Goal: Task Accomplishment & Management: Use online tool/utility

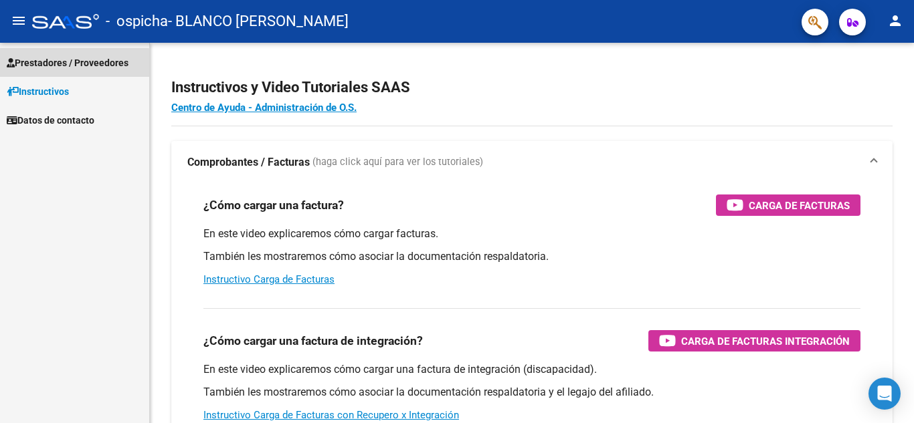
click at [59, 68] on span "Prestadores / Proveedores" at bounding box center [68, 63] width 122 height 15
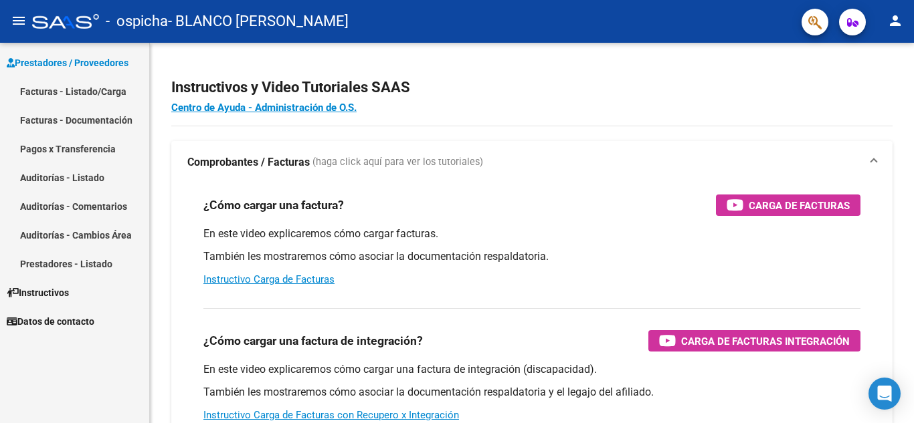
click at [76, 91] on link "Facturas - Listado/Carga" at bounding box center [74, 91] width 149 height 29
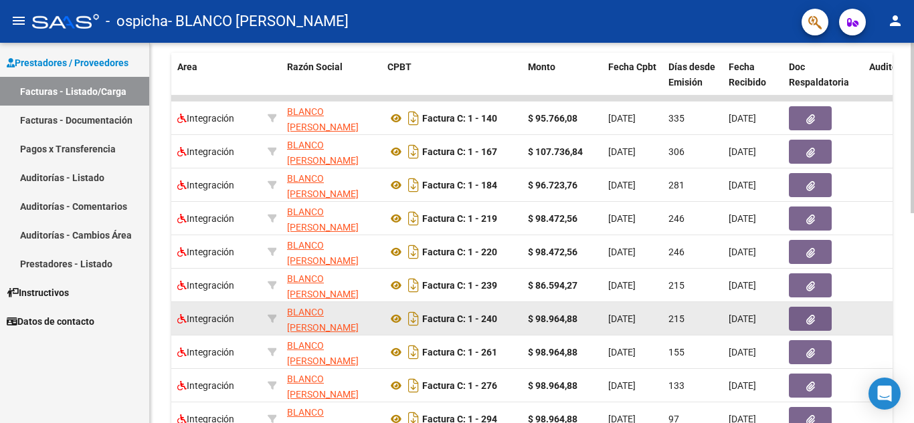
scroll to position [468, 0]
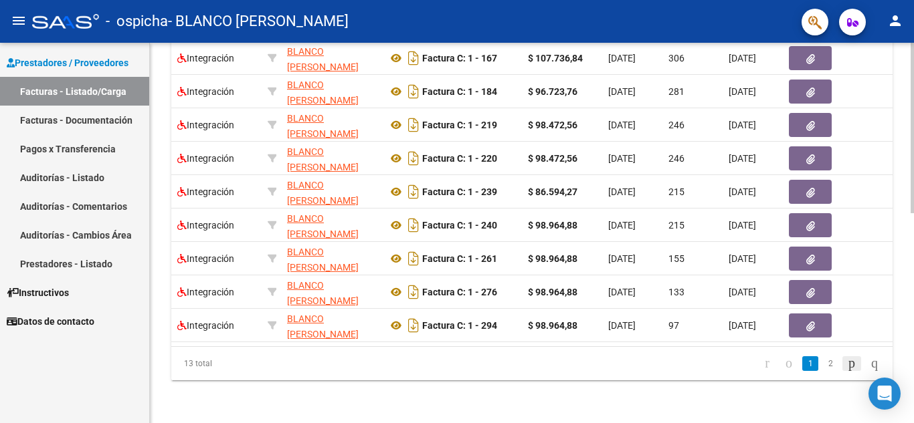
click at [846, 366] on icon "go to next page" at bounding box center [851, 363] width 11 height 16
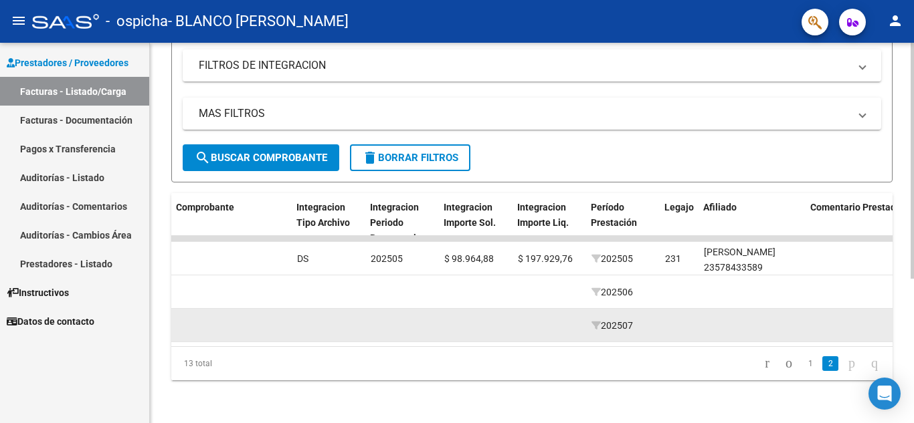
scroll to position [0, 1324]
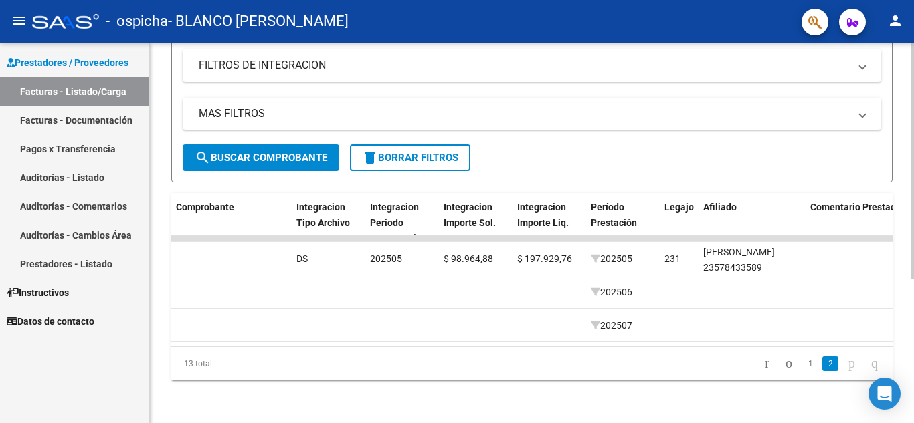
click at [612, 391] on div "Video tutorial PRESTADORES -> Listado de CPBTs Emitidos por Prestadores / Prove…" at bounding box center [532, 121] width 764 height 603
click at [802, 365] on link "1" at bounding box center [810, 364] width 16 height 15
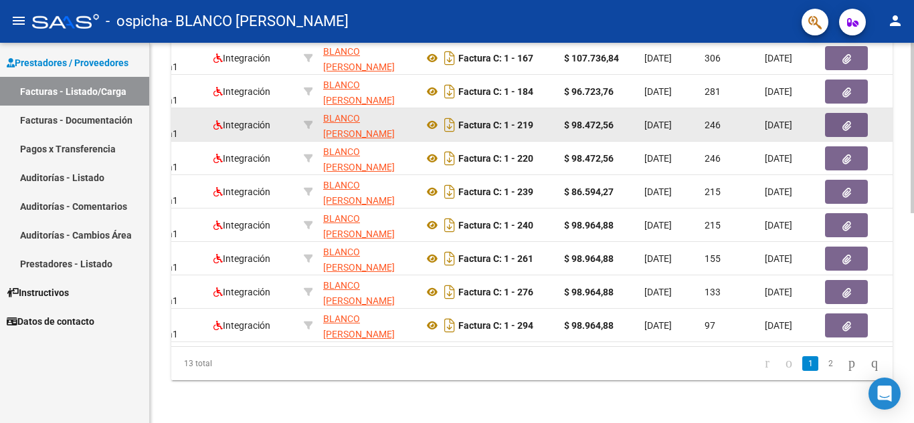
scroll to position [468, 0]
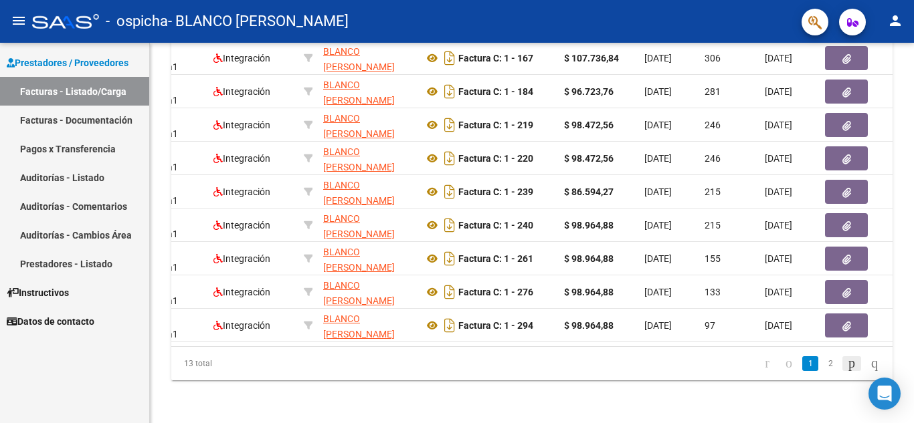
click at [846, 365] on icon "go to next page" at bounding box center [851, 363] width 11 height 16
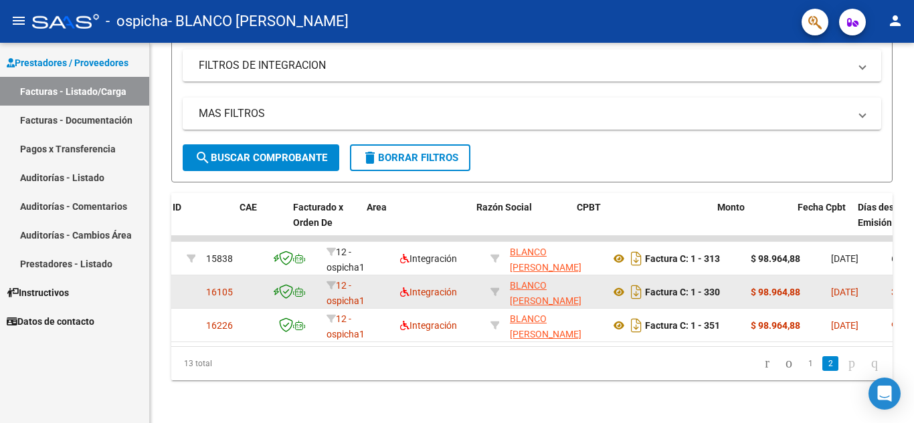
scroll to position [0, 0]
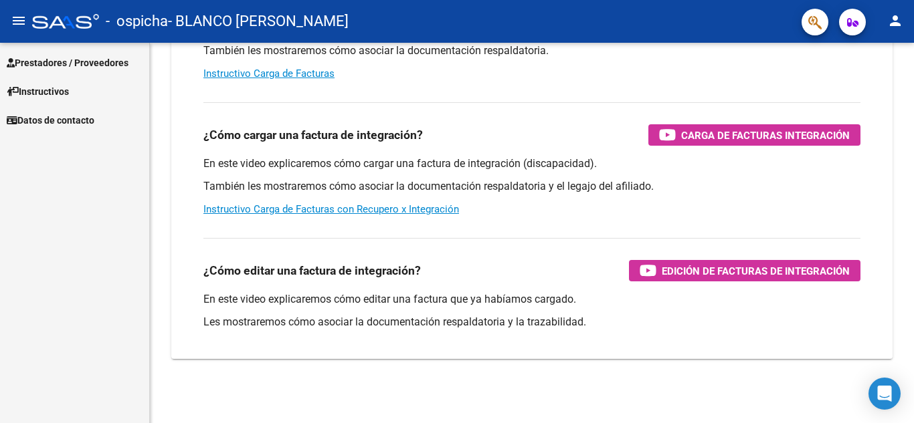
scroll to position [206, 0]
click at [108, 63] on span "Prestadores / Proveedores" at bounding box center [68, 63] width 122 height 15
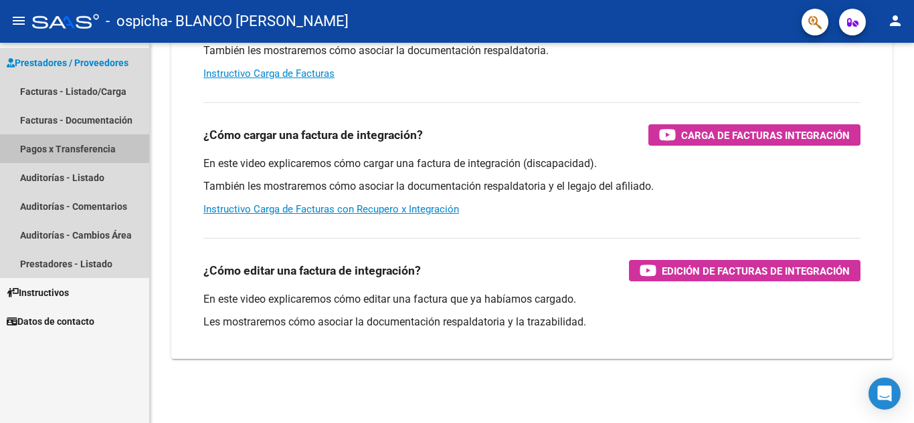
click at [102, 147] on link "Pagos x Transferencia" at bounding box center [74, 148] width 149 height 29
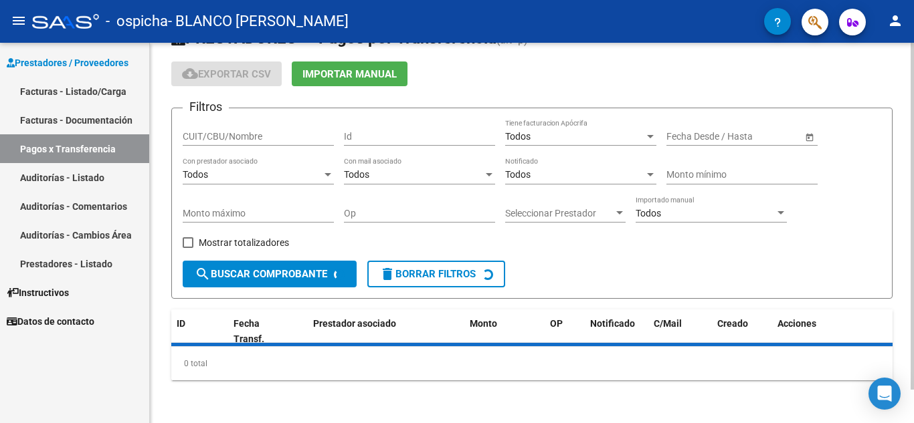
scroll to position [67, 0]
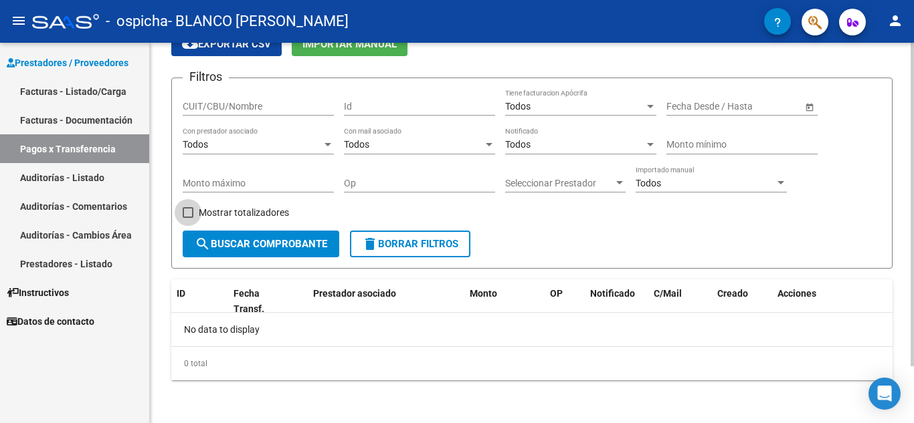
click at [191, 214] on span at bounding box center [188, 212] width 11 height 11
click at [188, 218] on input "Mostrar totalizadores" at bounding box center [187, 218] width 1 height 1
checkbox input "true"
click at [246, 246] on span "search Buscar Comprobante" at bounding box center [261, 244] width 132 height 12
click at [268, 109] on input "CUIT/CBU/Nombre" at bounding box center [258, 106] width 151 height 11
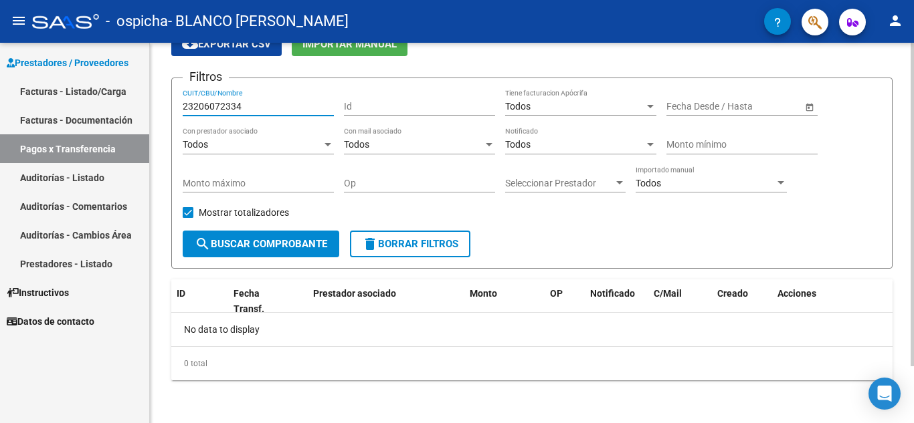
type input "23206072334"
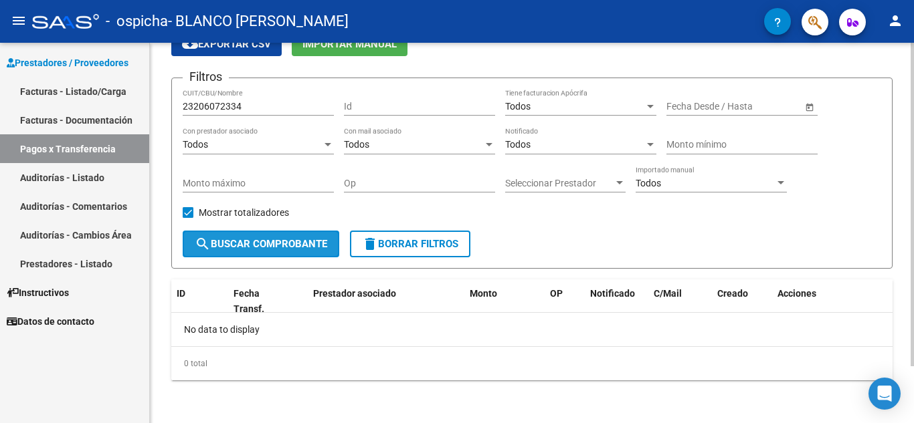
click at [276, 243] on span "search Buscar Comprobante" at bounding box center [261, 244] width 132 height 12
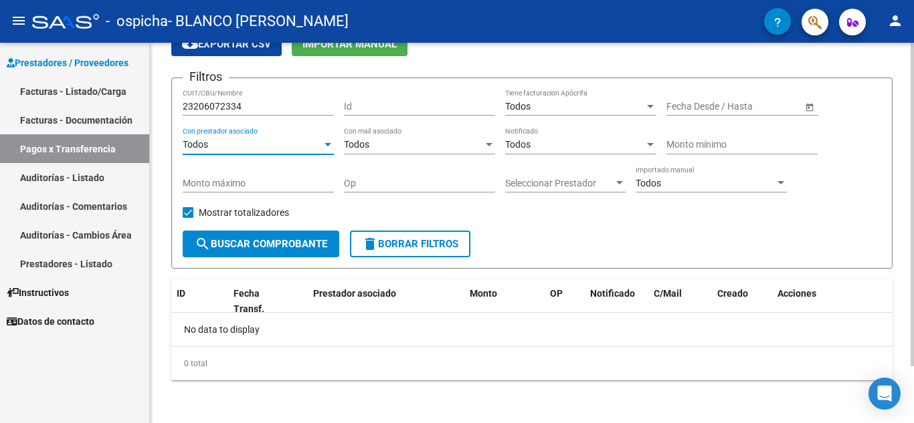
click at [326, 148] on div at bounding box center [328, 145] width 12 height 11
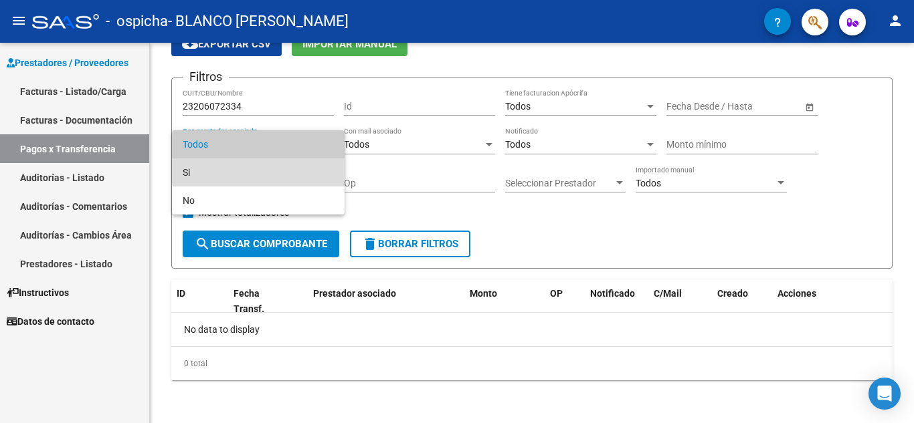
click at [280, 172] on span "Si" at bounding box center [258, 173] width 151 height 28
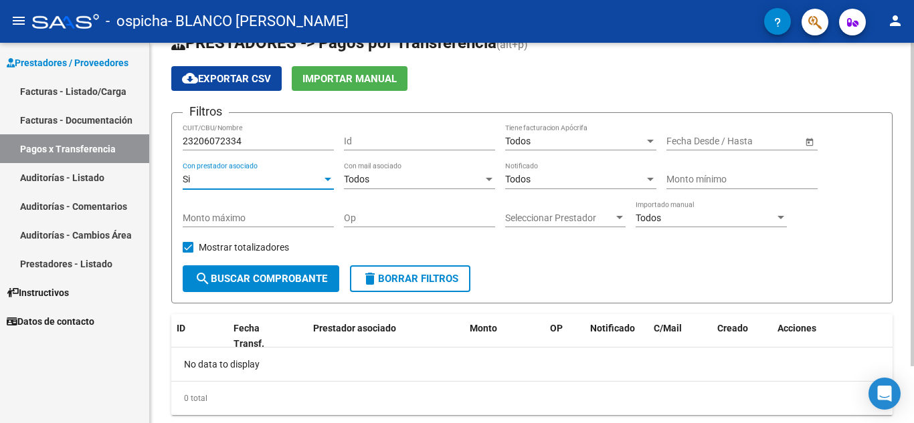
scroll to position [31, 0]
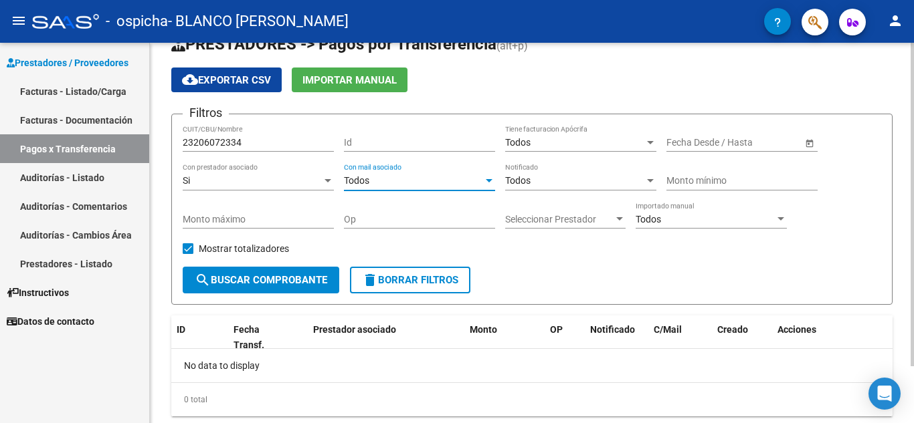
click at [488, 182] on div at bounding box center [489, 180] width 7 height 3
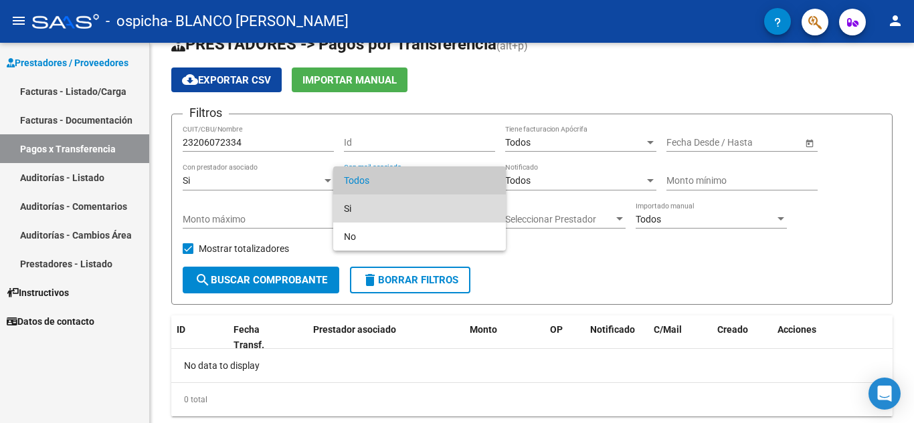
click at [373, 205] on span "Si" at bounding box center [419, 209] width 151 height 28
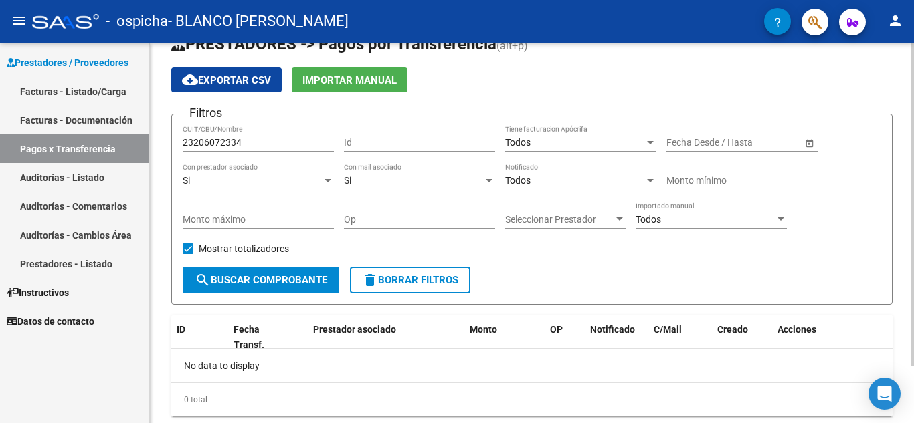
click at [811, 142] on span "Open calendar" at bounding box center [809, 143] width 32 height 32
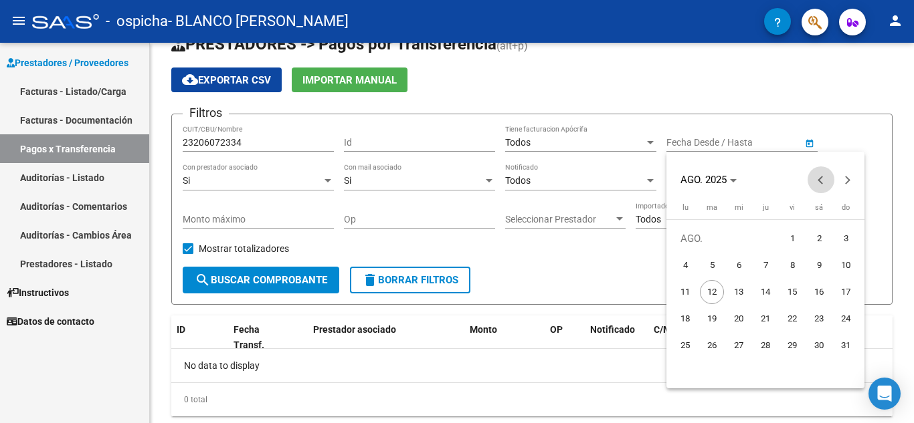
click at [821, 184] on button "Previous month" at bounding box center [820, 180] width 27 height 27
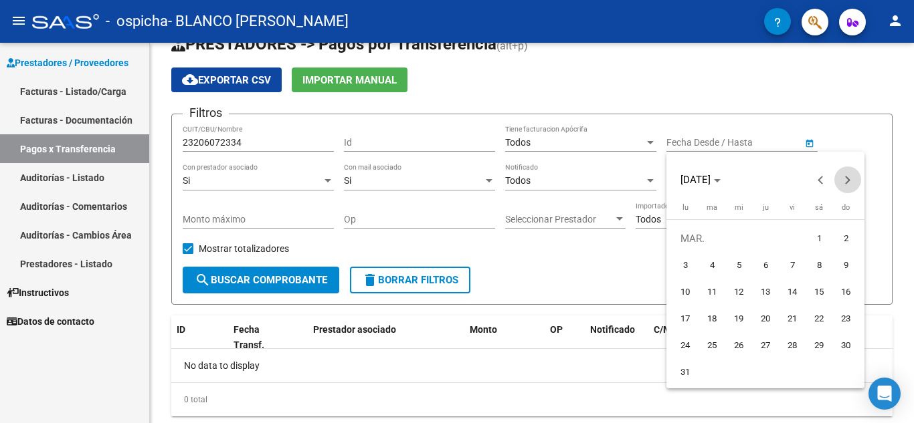
click at [845, 183] on button "Next month" at bounding box center [847, 180] width 27 height 27
click at [715, 259] on span "1" at bounding box center [712, 265] width 24 height 24
type input "[DATE]"
click at [627, 270] on div at bounding box center [457, 211] width 914 height 423
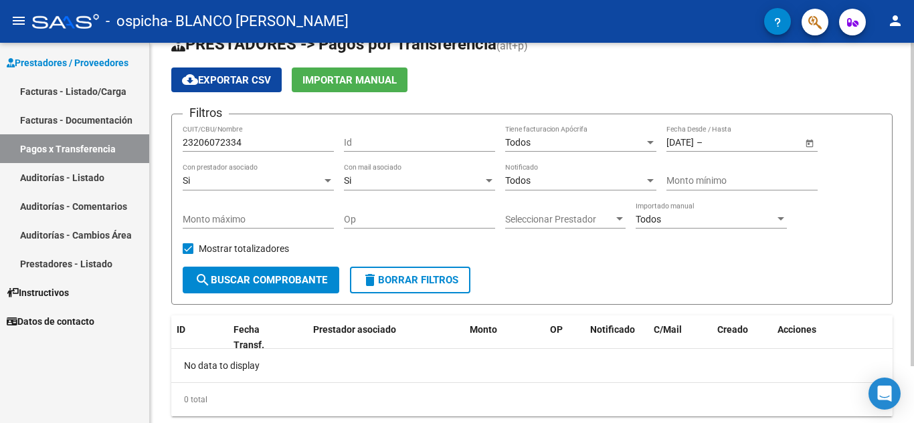
click at [302, 279] on span "search Buscar Comprobante" at bounding box center [261, 280] width 132 height 12
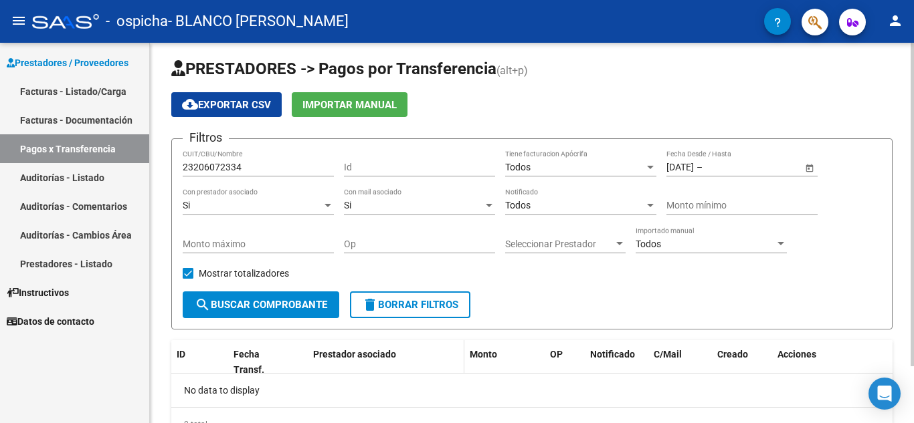
scroll to position [0, 0]
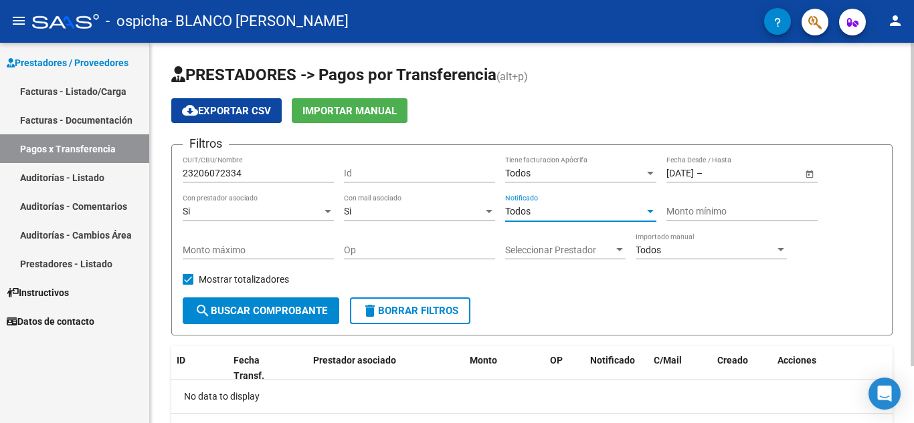
click at [653, 211] on div at bounding box center [650, 212] width 12 height 11
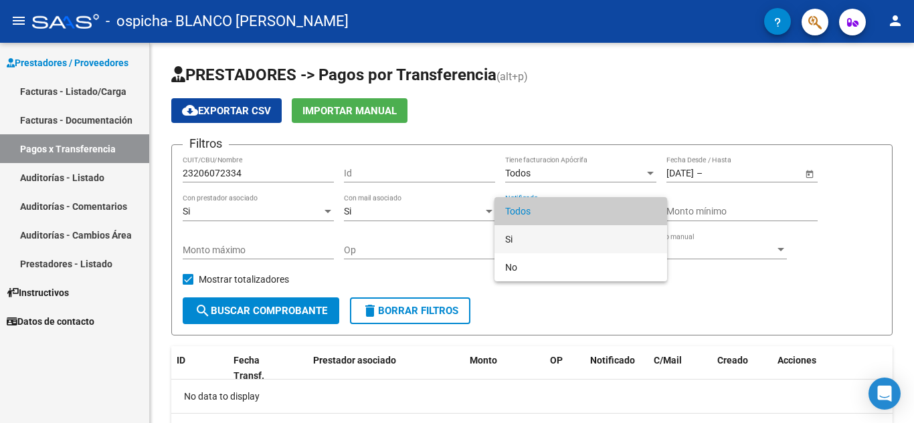
click at [581, 239] on span "Si" at bounding box center [580, 239] width 151 height 28
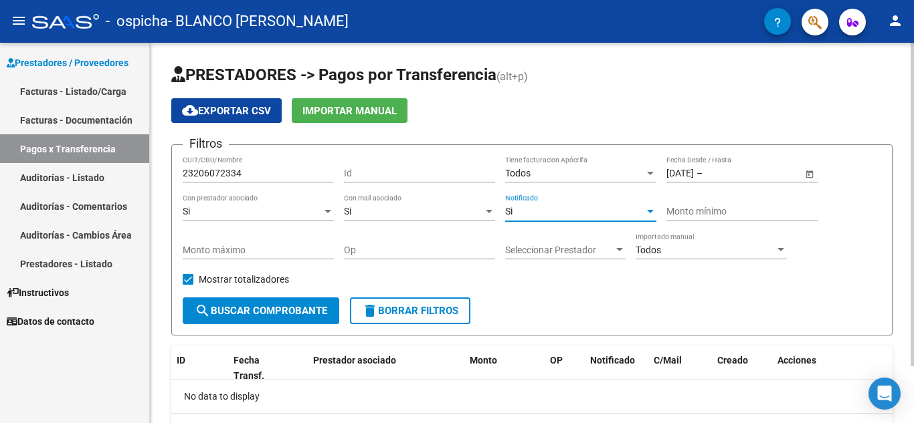
click at [649, 174] on div at bounding box center [650, 173] width 7 height 3
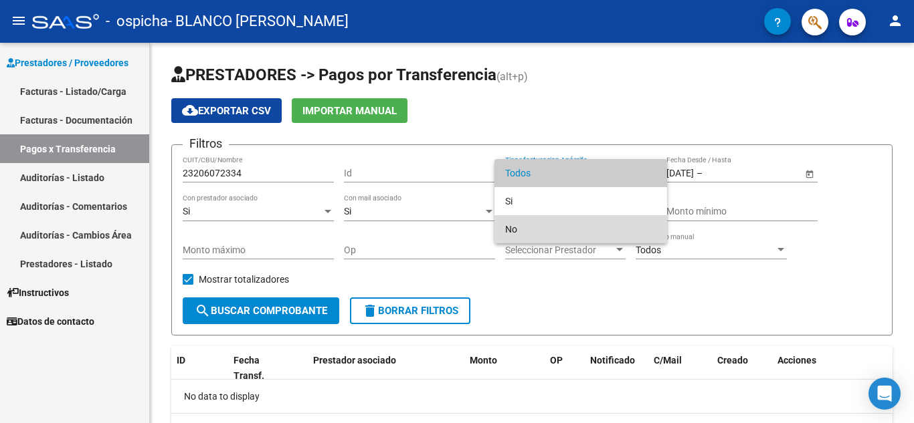
click at [537, 230] on span "No" at bounding box center [580, 229] width 151 height 28
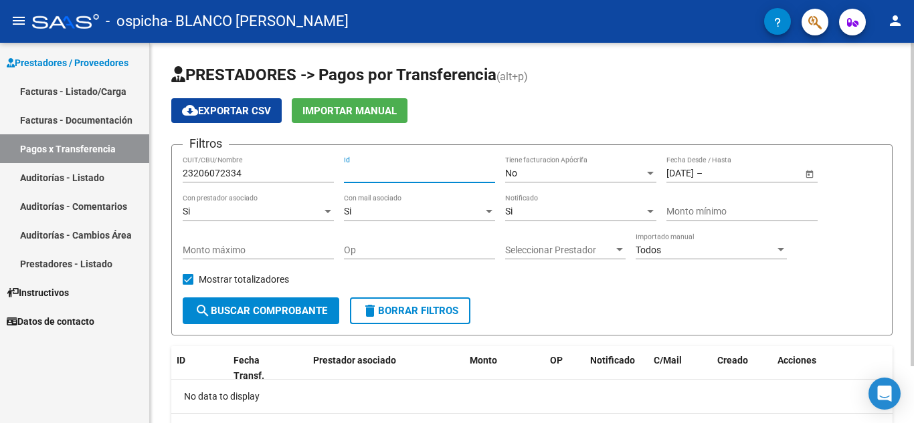
click at [377, 175] on input "Id" at bounding box center [419, 173] width 151 height 11
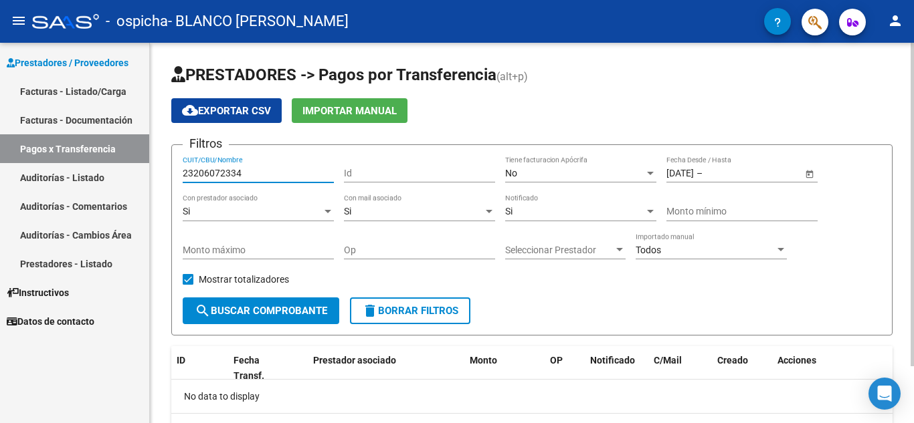
click at [296, 173] on input "23206072334" at bounding box center [258, 173] width 151 height 11
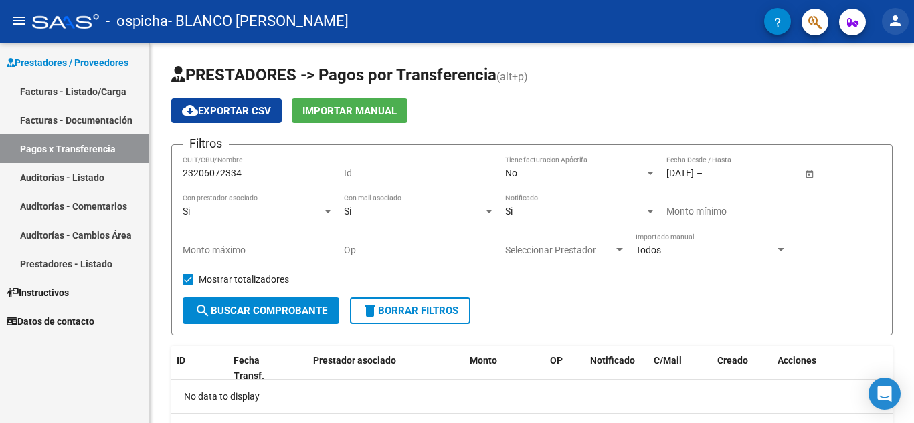
click at [894, 18] on mat-icon "person" at bounding box center [895, 21] width 16 height 16
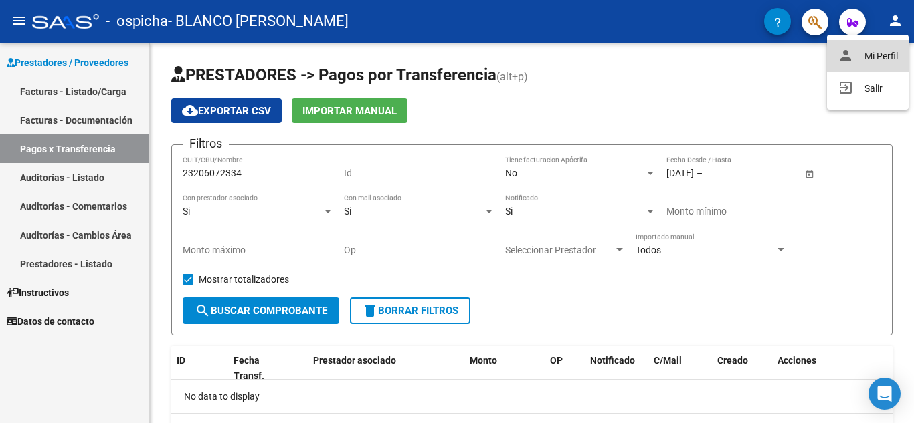
click at [886, 54] on button "person Mi Perfil" at bounding box center [868, 56] width 82 height 32
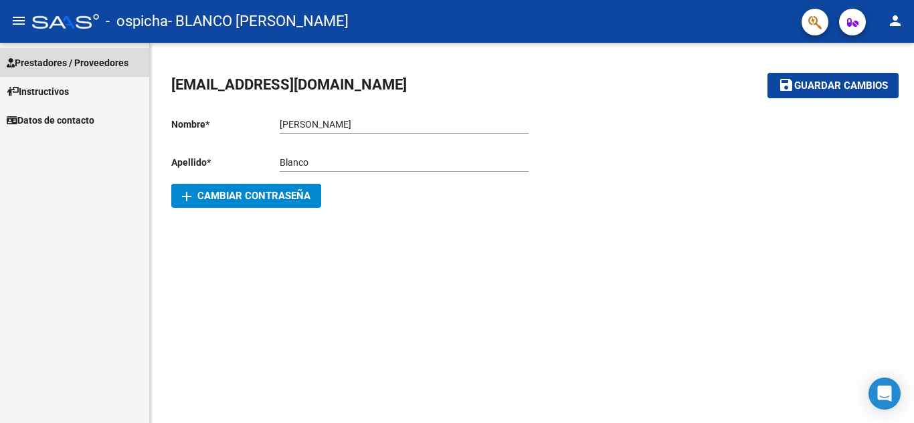
click at [110, 60] on span "Prestadores / Proveedores" at bounding box center [68, 63] width 122 height 15
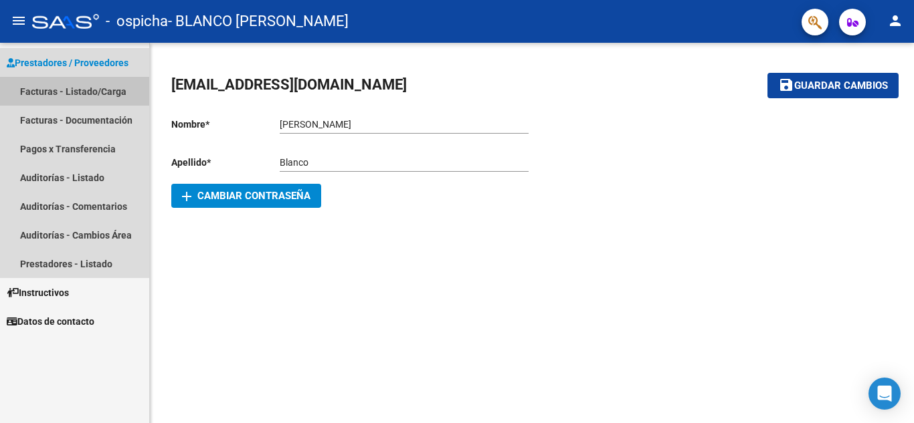
click at [106, 90] on link "Facturas - Listado/Carga" at bounding box center [74, 91] width 149 height 29
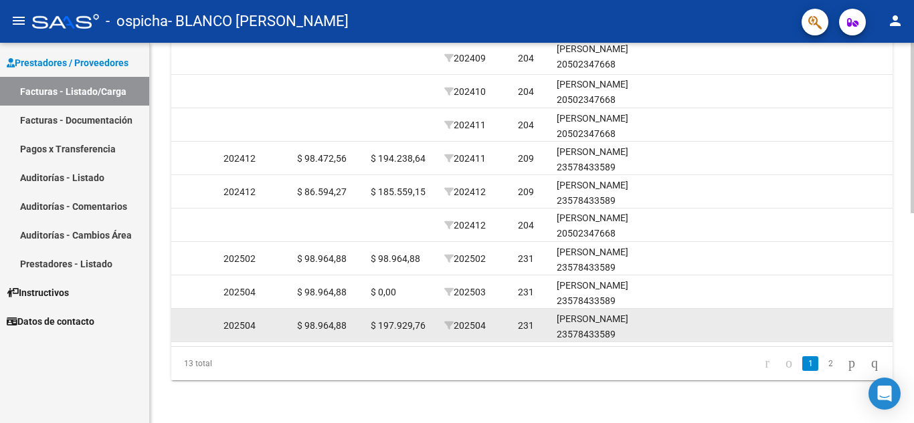
scroll to position [0, 1469]
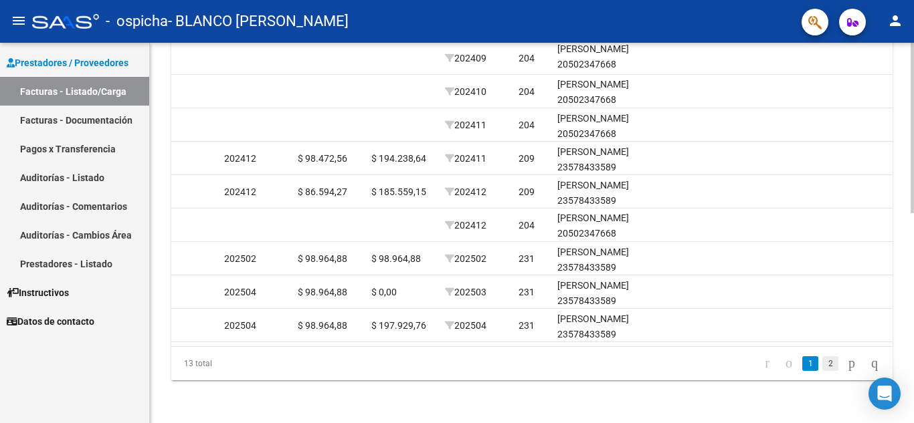
click at [822, 363] on link "2" at bounding box center [830, 364] width 16 height 15
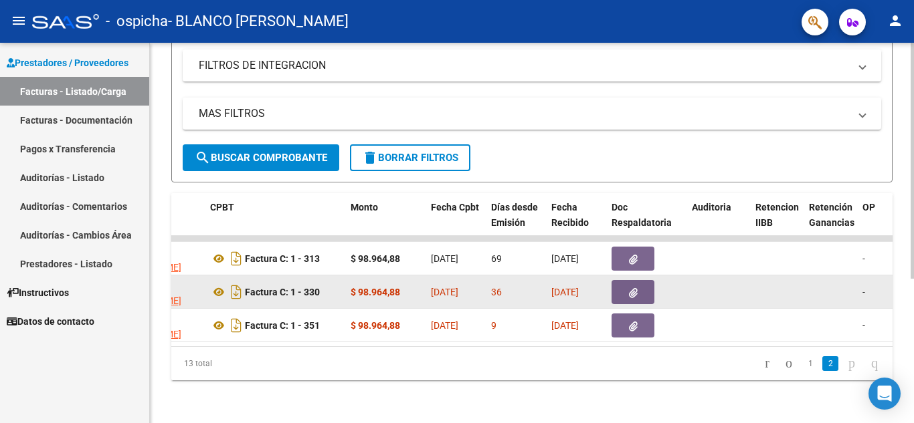
scroll to position [0, 436]
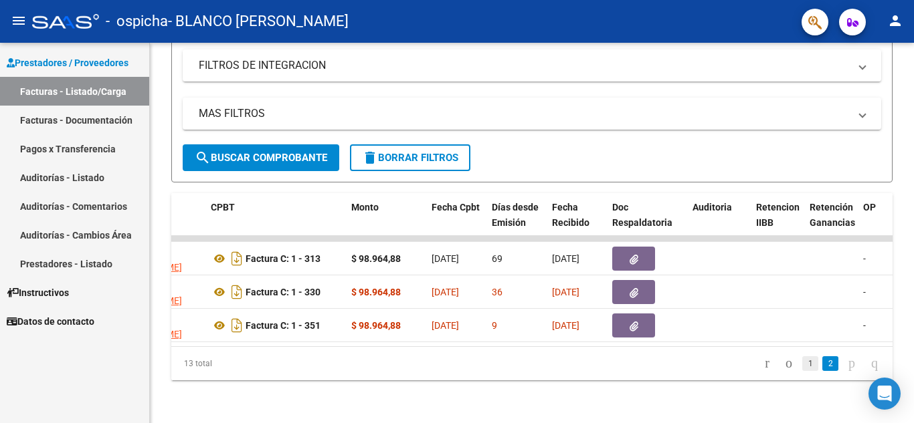
click at [802, 365] on link "1" at bounding box center [810, 364] width 16 height 15
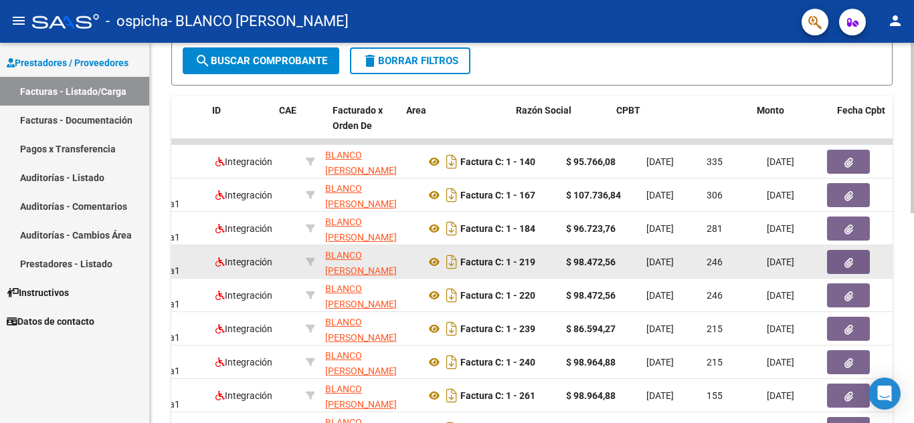
scroll to position [0, 0]
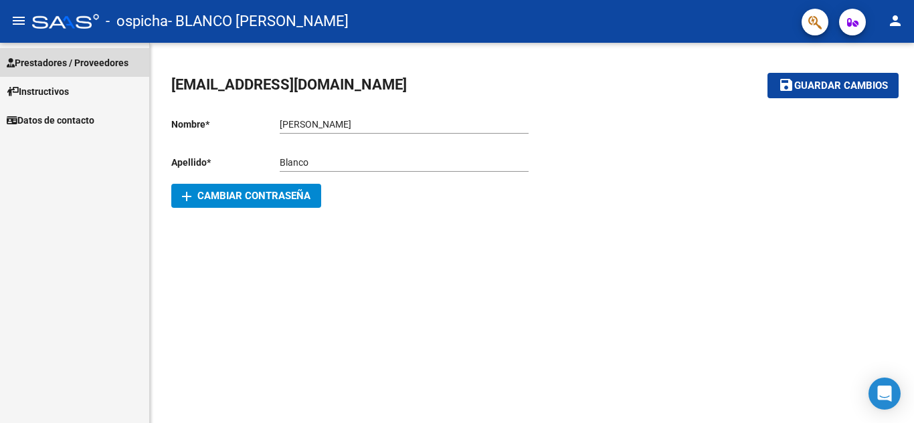
click at [104, 61] on span "Prestadores / Proveedores" at bounding box center [68, 63] width 122 height 15
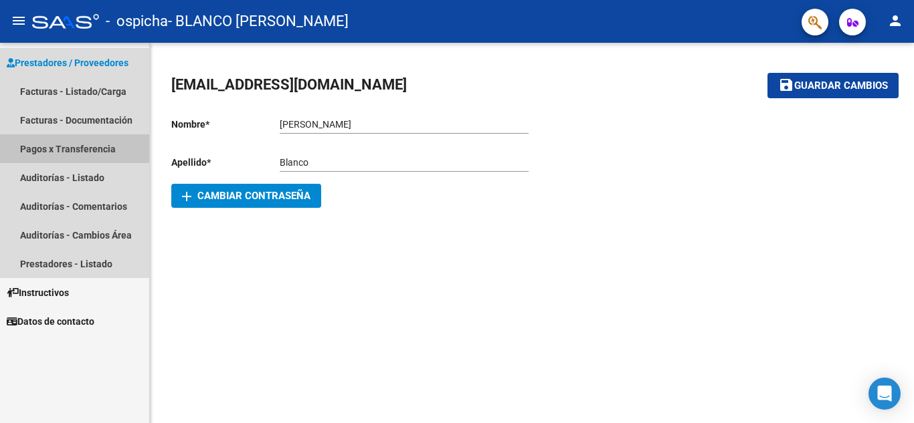
click at [75, 150] on link "Pagos x Transferencia" at bounding box center [74, 148] width 149 height 29
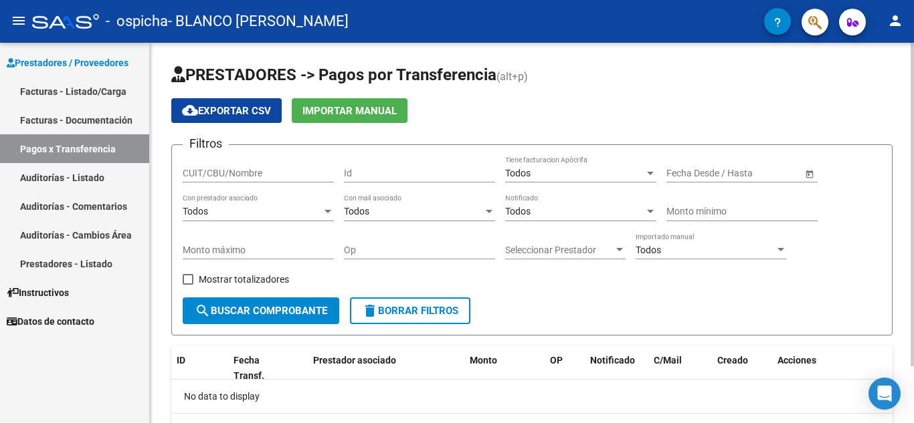
click at [348, 112] on span "Importar Manual" at bounding box center [349, 111] width 94 height 12
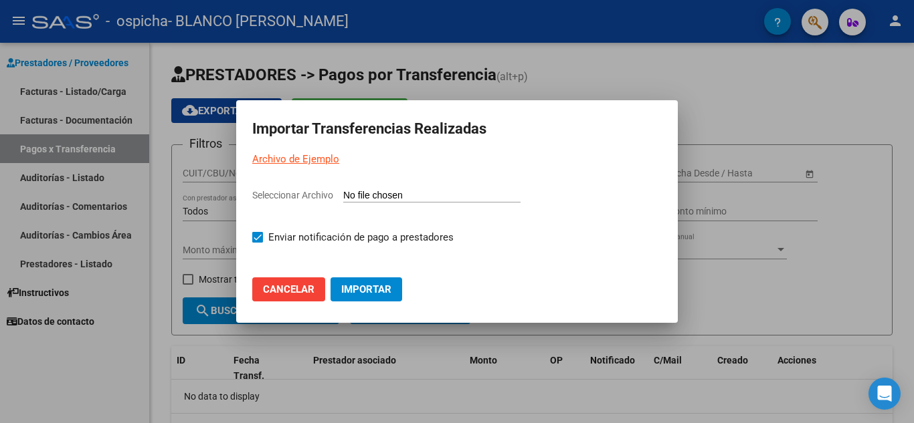
click at [615, 76] on div at bounding box center [457, 211] width 914 height 423
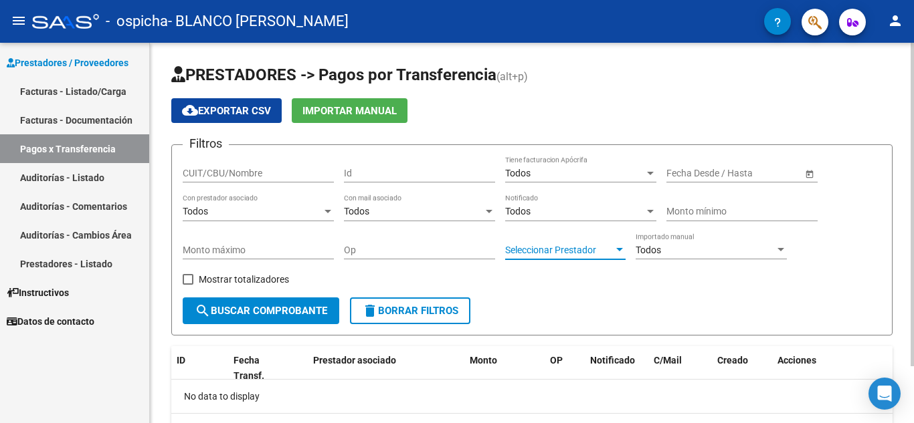
click at [618, 248] on div at bounding box center [619, 249] width 7 height 3
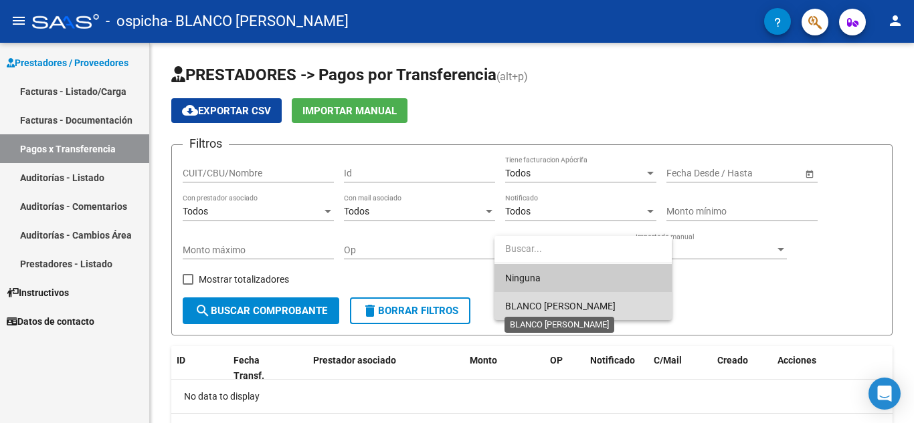
click at [590, 310] on span "BLANCO [PERSON_NAME]" at bounding box center [560, 306] width 110 height 11
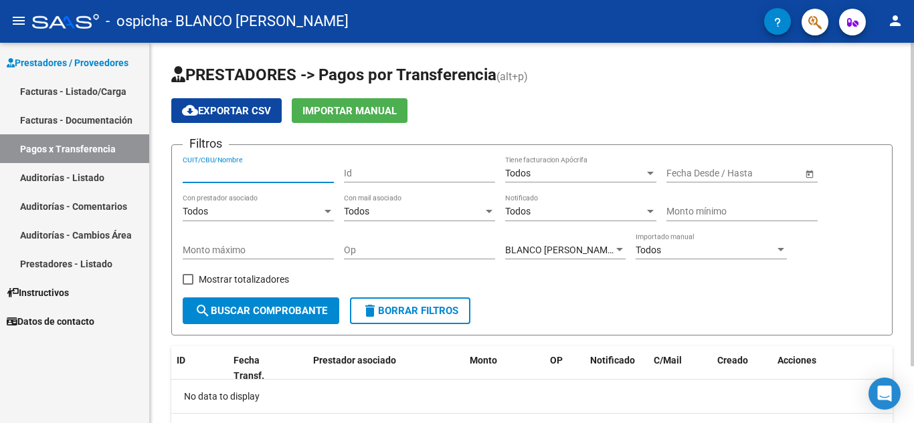
click at [296, 171] on input "CUIT/CBU/Nombre" at bounding box center [258, 173] width 151 height 11
type input "23206072334"
click at [187, 280] on span at bounding box center [188, 279] width 11 height 11
click at [187, 285] on input "Mostrar totalizadores" at bounding box center [187, 285] width 1 height 1
checkbox input "true"
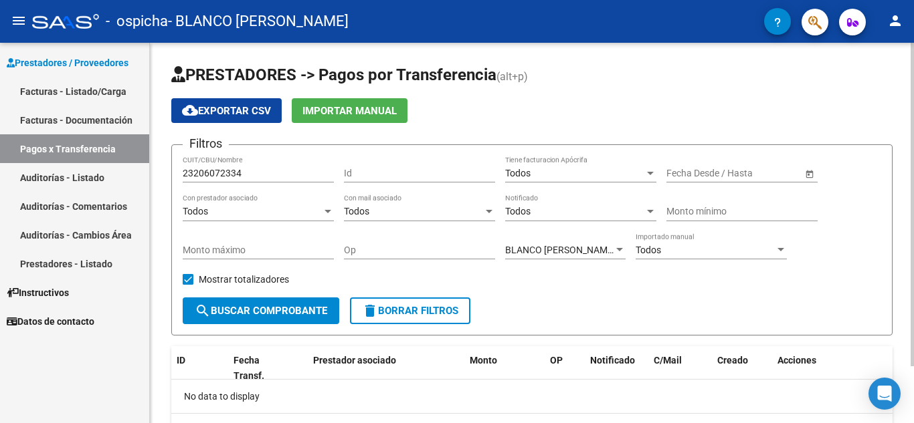
click at [247, 311] on span "search Buscar Comprobante" at bounding box center [261, 311] width 132 height 12
click at [737, 173] on input "text" at bounding box center [752, 173] width 66 height 11
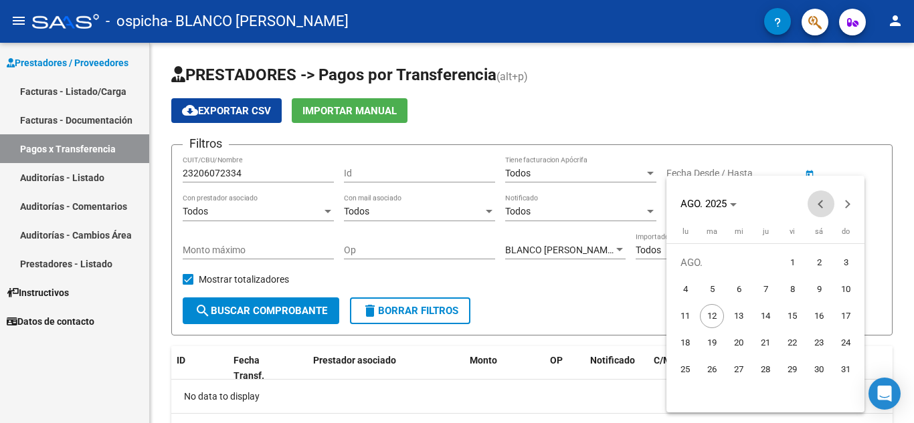
click at [821, 206] on button "Previous month" at bounding box center [820, 204] width 27 height 27
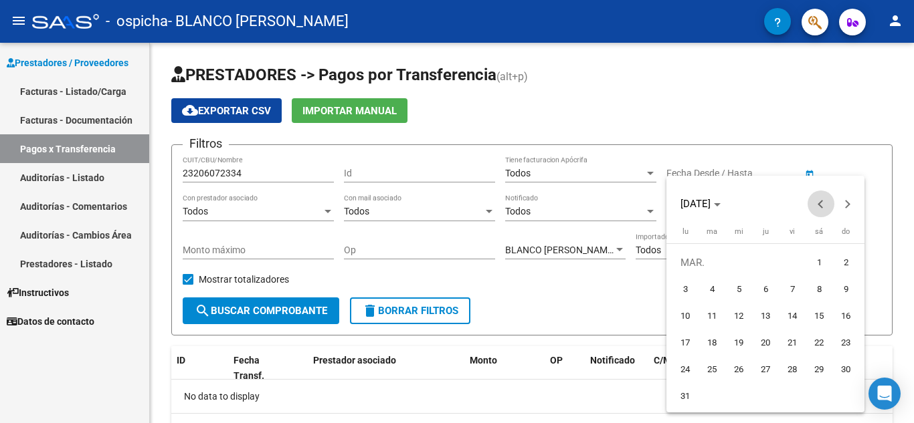
click at [821, 206] on button "Previous month" at bounding box center [820, 204] width 27 height 27
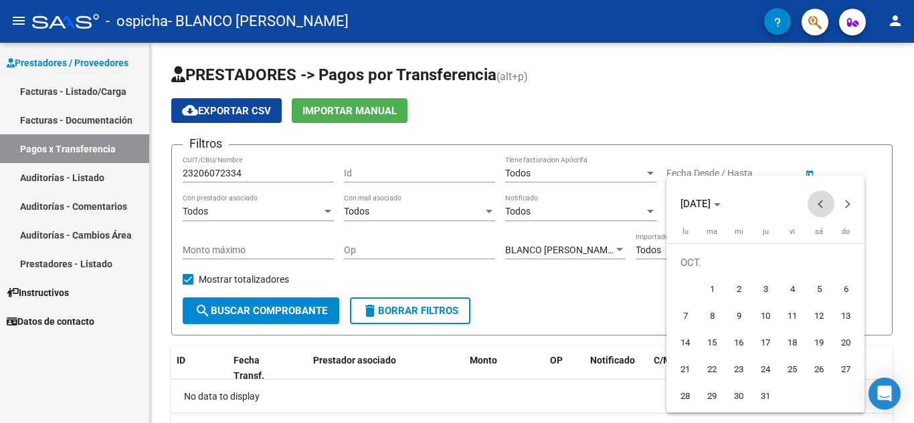
click at [821, 206] on button "Previous month" at bounding box center [820, 204] width 27 height 27
click at [769, 262] on span "1" at bounding box center [765, 263] width 24 height 24
type input "[DATE]"
click at [769, 262] on span "1" at bounding box center [765, 263] width 24 height 24
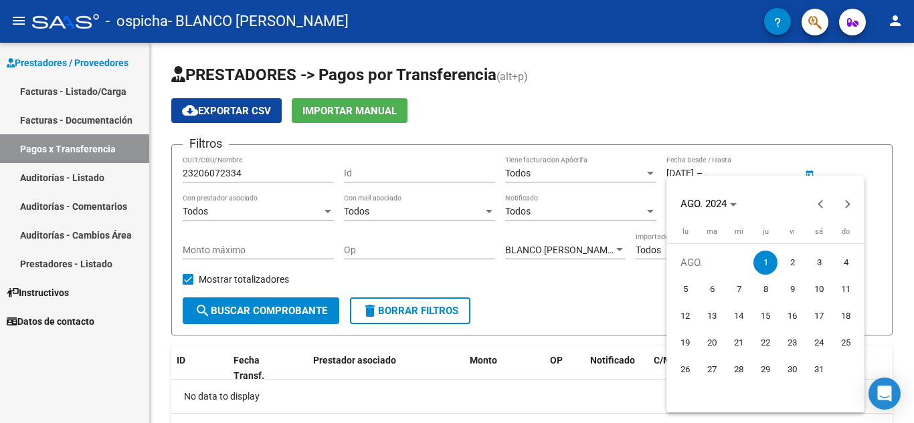
type input "[DATE]"
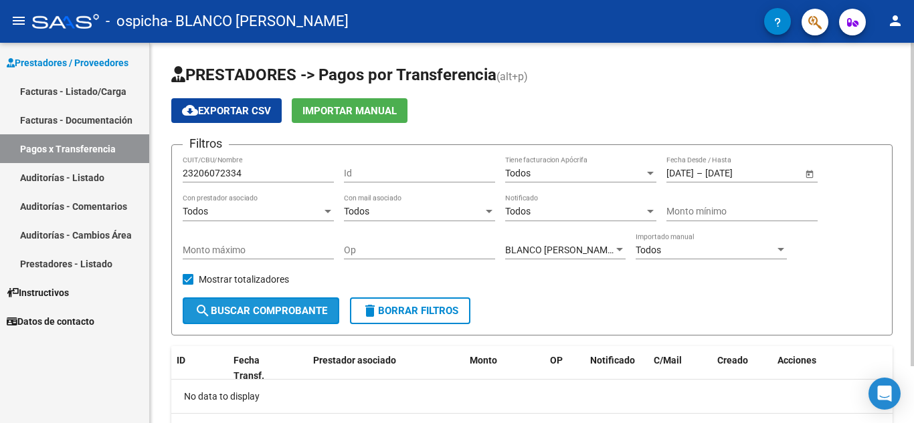
click at [307, 314] on span "search Buscar Comprobante" at bounding box center [261, 311] width 132 height 12
